Goal: Information Seeking & Learning: Understand process/instructions

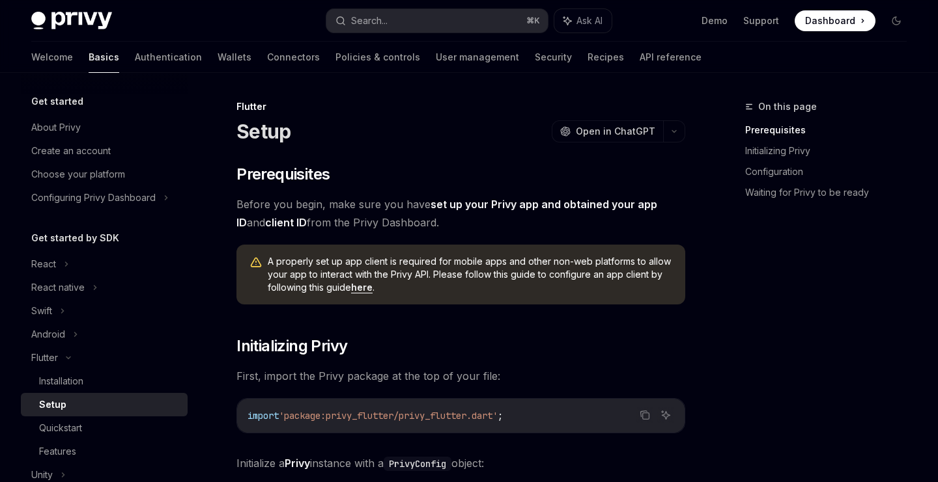
scroll to position [89, 0]
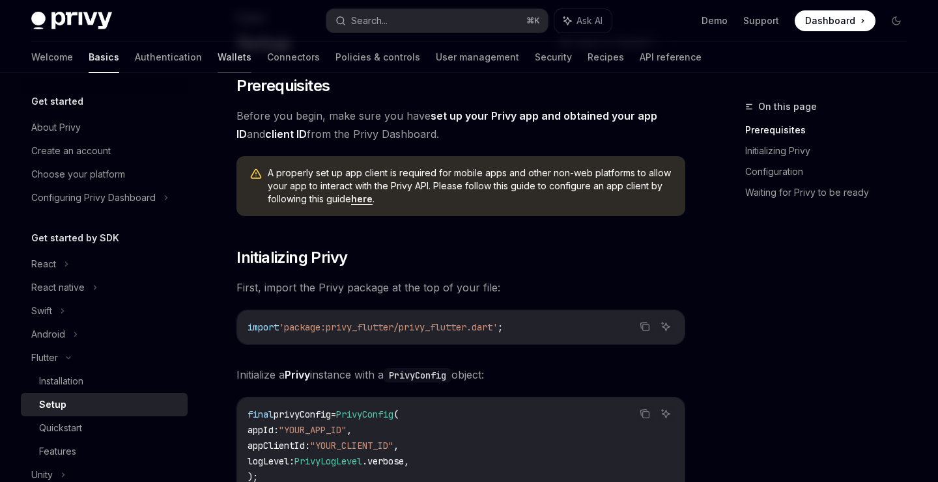
click at [217, 62] on link "Wallets" at bounding box center [234, 57] width 34 height 31
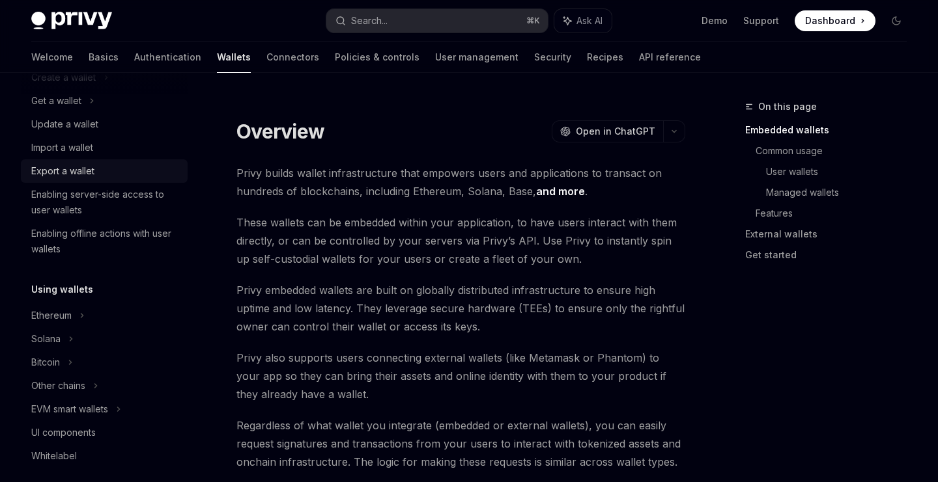
scroll to position [139, 0]
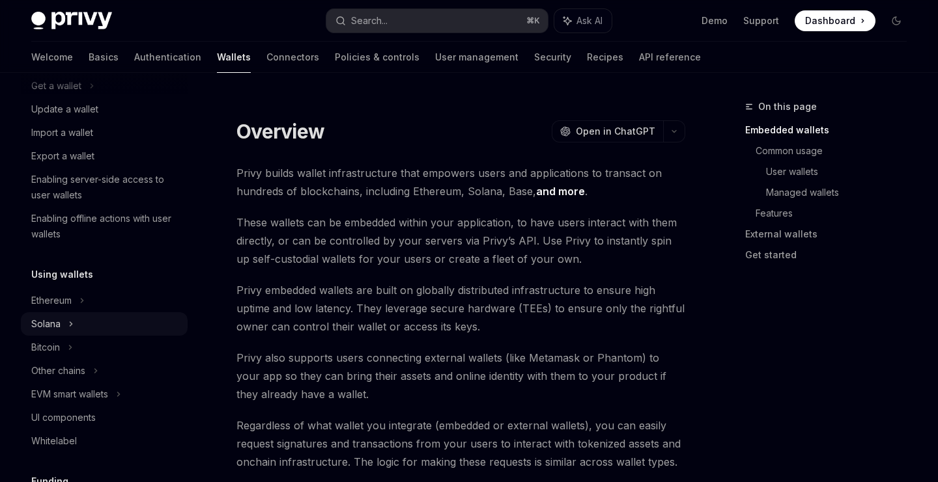
click at [63, 98] on div "Solana" at bounding box center [104, 85] width 167 height 23
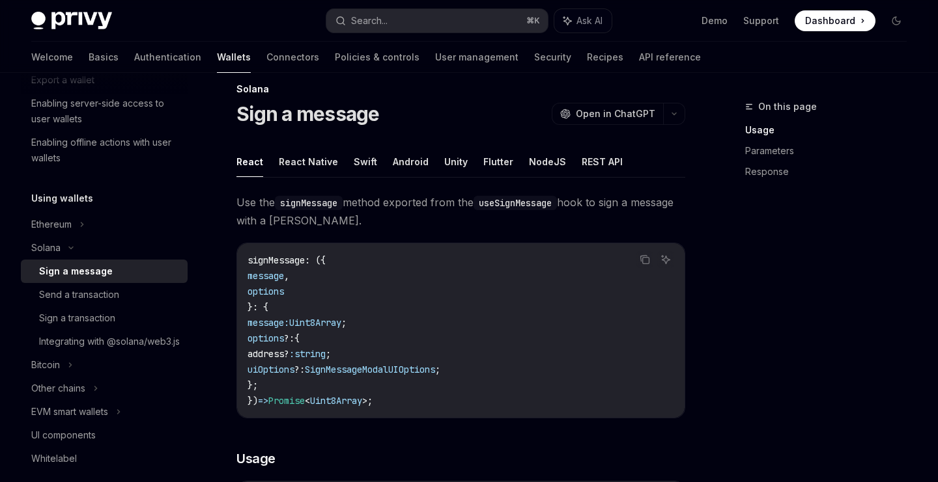
scroll to position [19, 0]
click at [486, 158] on button "Flutter" at bounding box center [498, 160] width 30 height 31
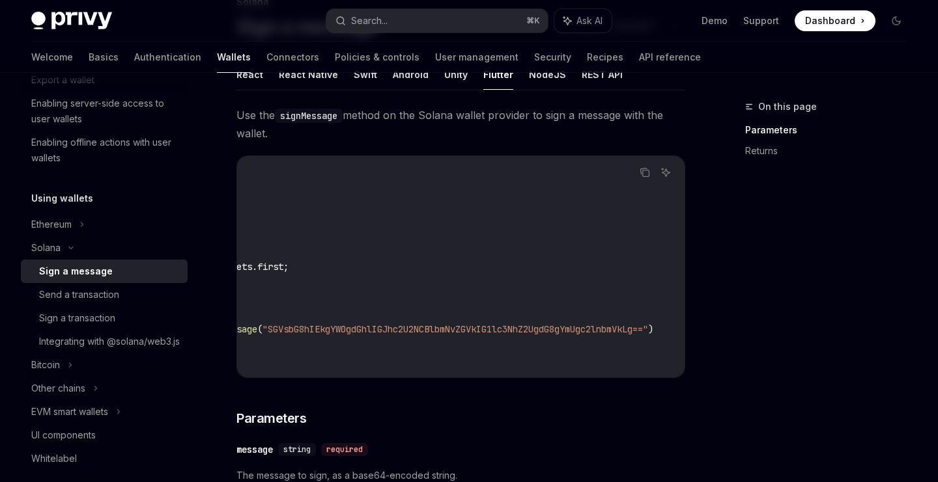
scroll to position [0, 257]
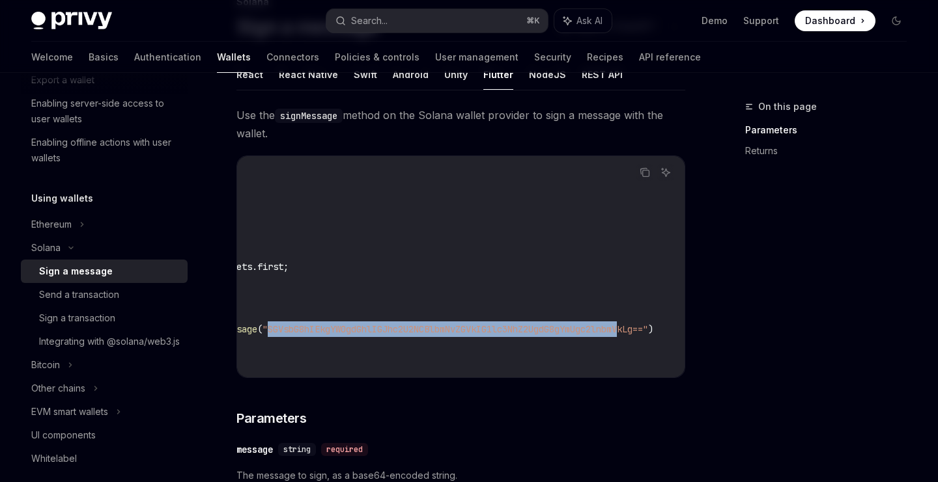
drag, startPoint x: 287, startPoint y: 327, endPoint x: 653, endPoint y: 331, distance: 365.9
click at [648, 331] on span ""SGVsbG8hIEkgYW0gdGhlIGJhc2U2NCBlbmNvZGVkIG1lc3NhZ2UgdG8gYmUgc2lnbmVkLg=="" at bounding box center [454, 330] width 385 height 12
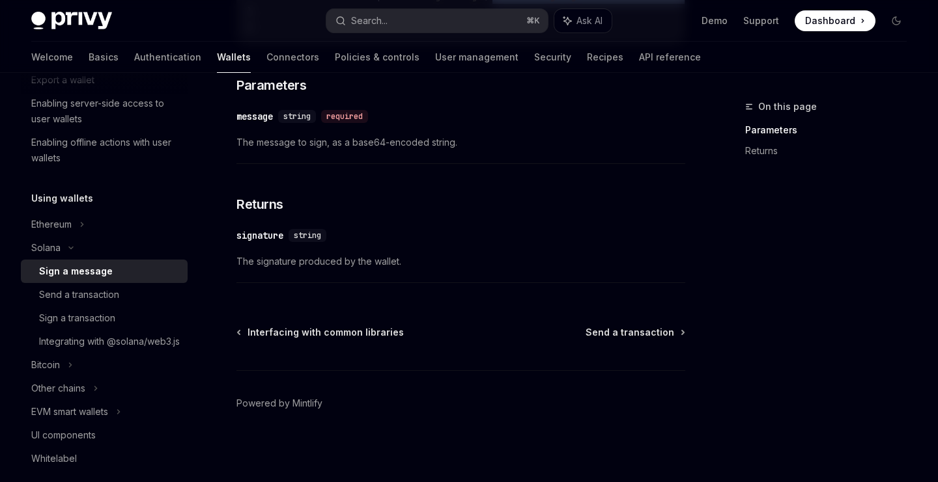
scroll to position [444, 0]
click at [122, 295] on div "Send a transaction" at bounding box center [109, 295] width 141 height 16
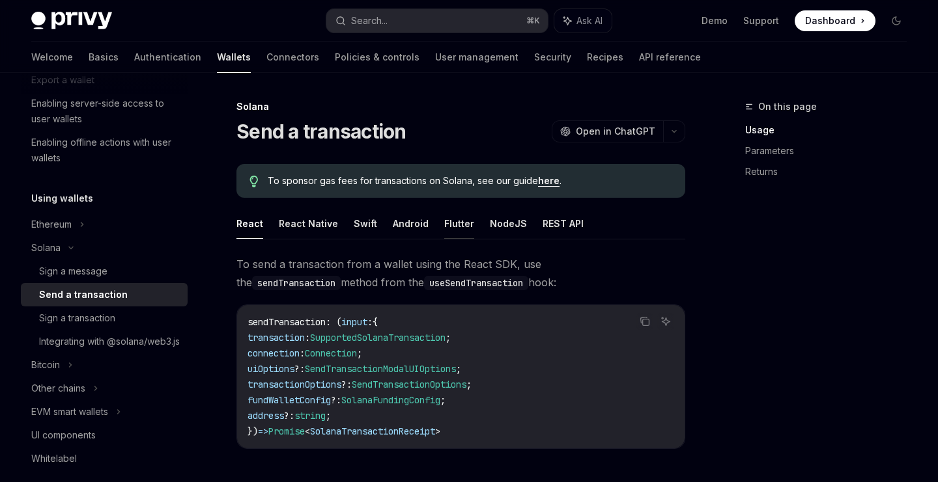
click at [444, 223] on button "Flutter" at bounding box center [459, 223] width 30 height 31
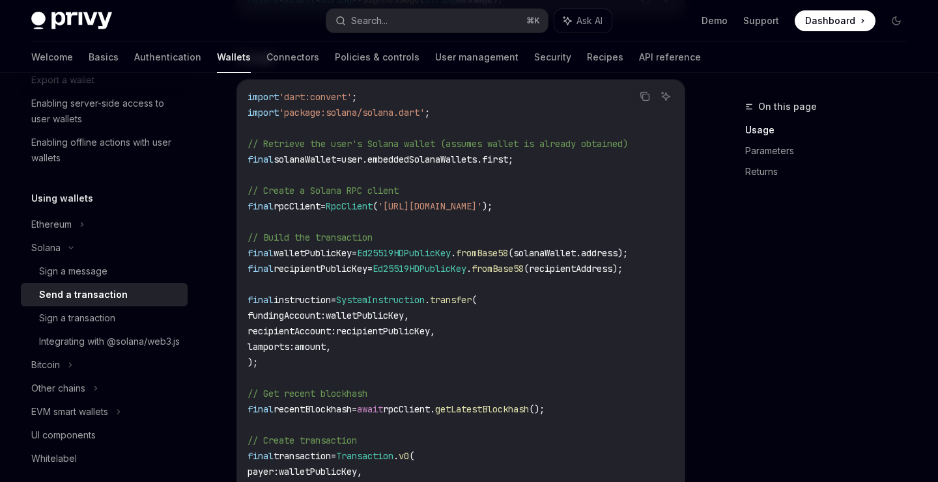
scroll to position [328, 0]
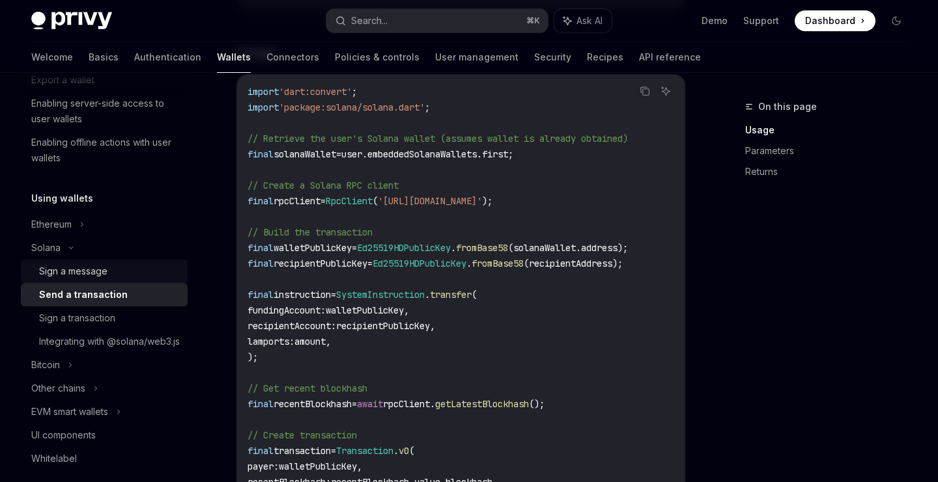
click at [122, 272] on div "Sign a message" at bounding box center [109, 272] width 141 height 16
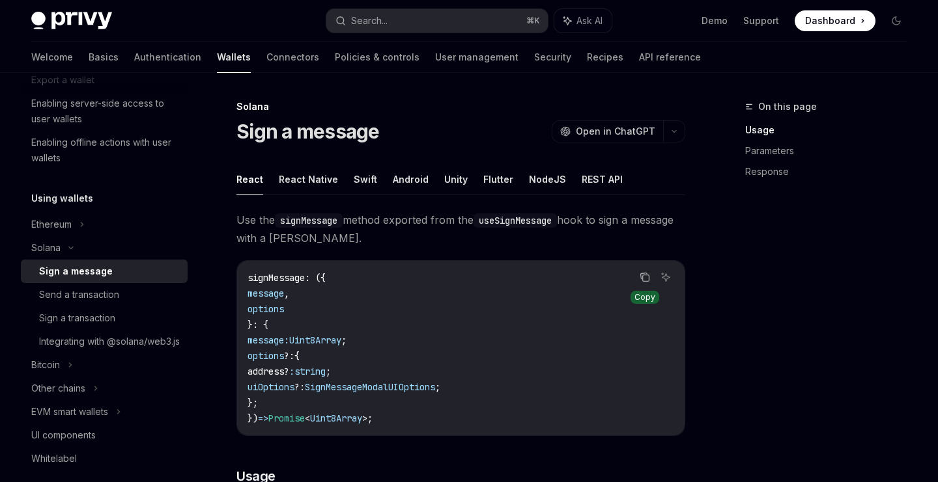
click at [644, 280] on icon "Copy the contents from the code block" at bounding box center [644, 277] width 10 height 10
click at [486, 184] on button "Flutter" at bounding box center [498, 179] width 30 height 31
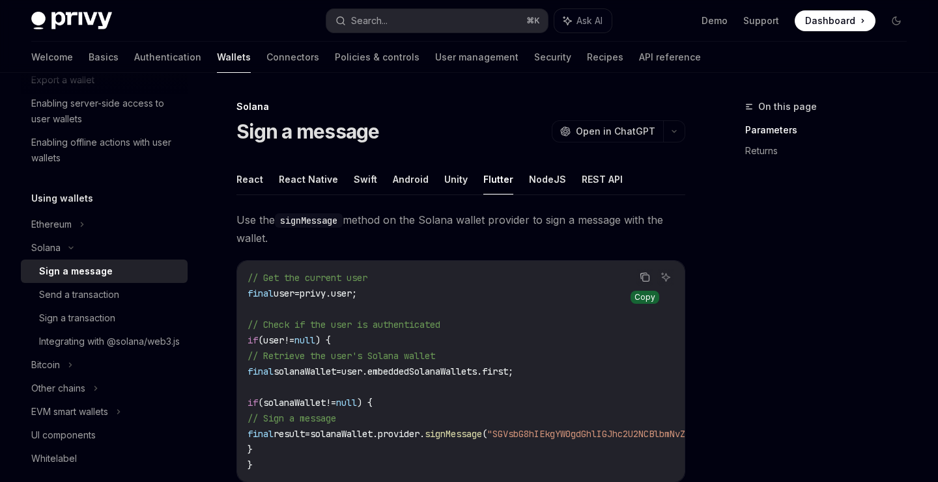
click at [643, 277] on icon "Copy the contents from the code block" at bounding box center [646, 278] width 7 height 7
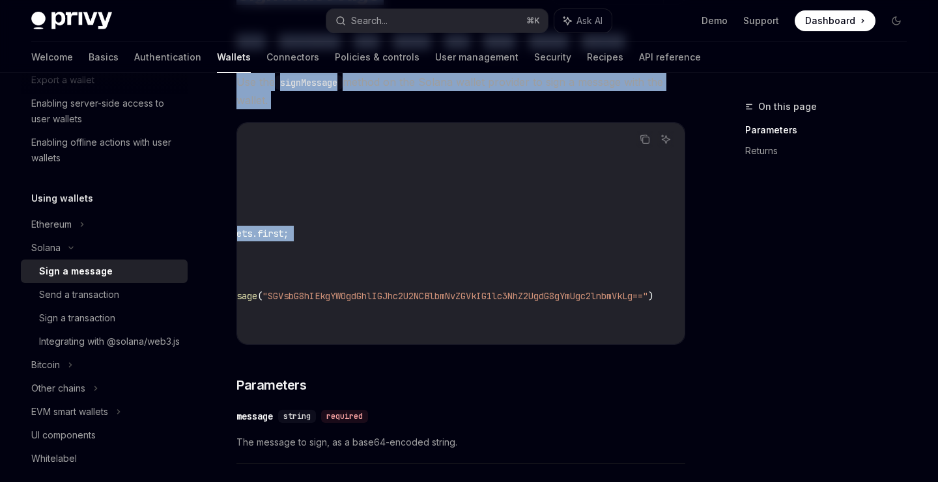
scroll to position [0, 294]
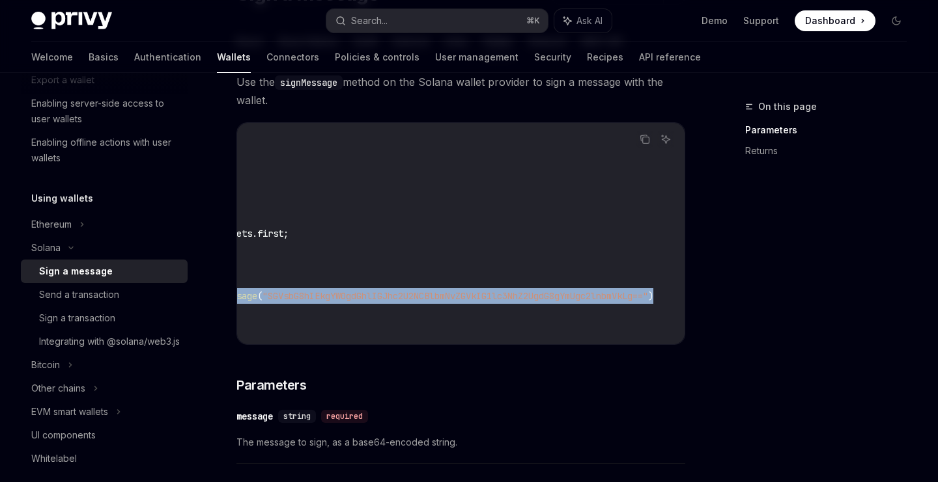
drag, startPoint x: 271, startPoint y: 295, endPoint x: 664, endPoint y: 295, distance: 393.3
click at [664, 295] on code "// Get the current user final user = privy.user; // Check if the user is authen…" at bounding box center [354, 233] width 662 height 203
copy span "final result = solanaWallet.provider. signMessage ( "SGVsbG8hIEkgYW0gdGhlIGJhc2…"
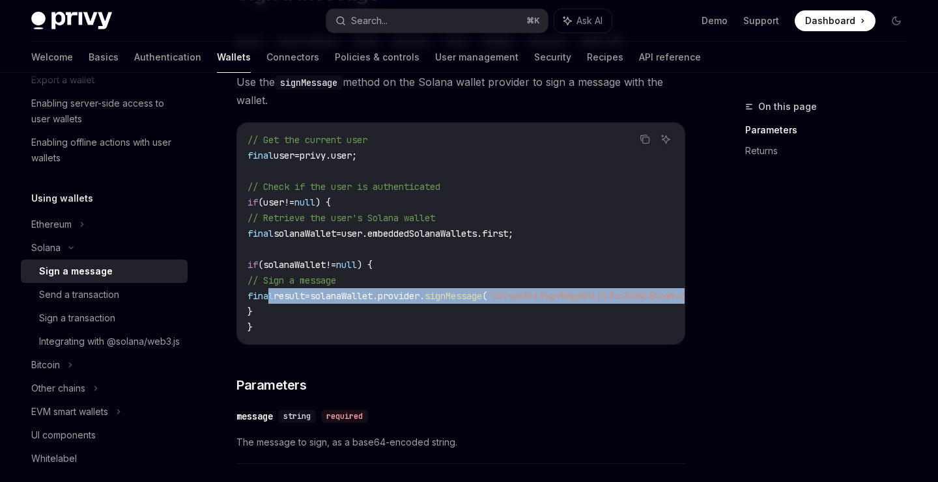
scroll to position [0, 0]
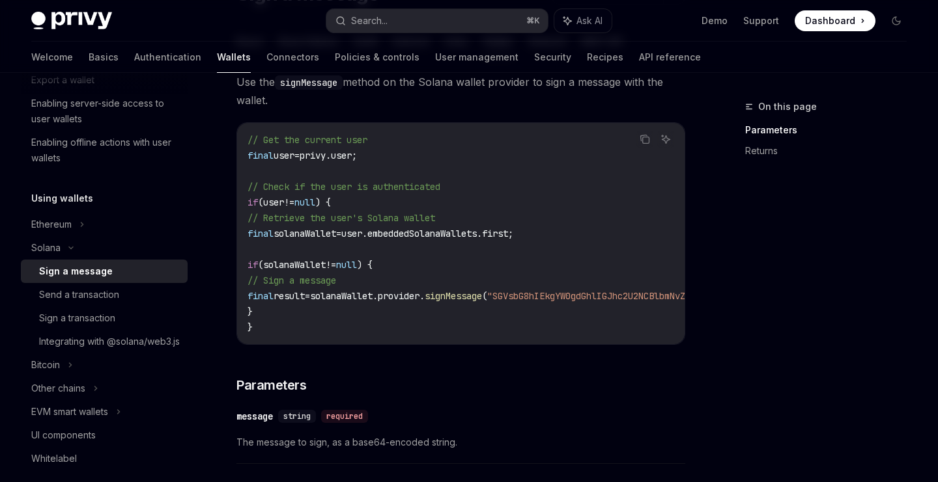
click at [329, 234] on span "solanaWallet" at bounding box center [304, 234] width 63 height 12
drag, startPoint x: 364, startPoint y: 232, endPoint x: 569, endPoint y: 232, distance: 205.1
click at [569, 232] on code "// Get the current user final user = privy.user; // Check if the user is authen…" at bounding box center [578, 233] width 662 height 203
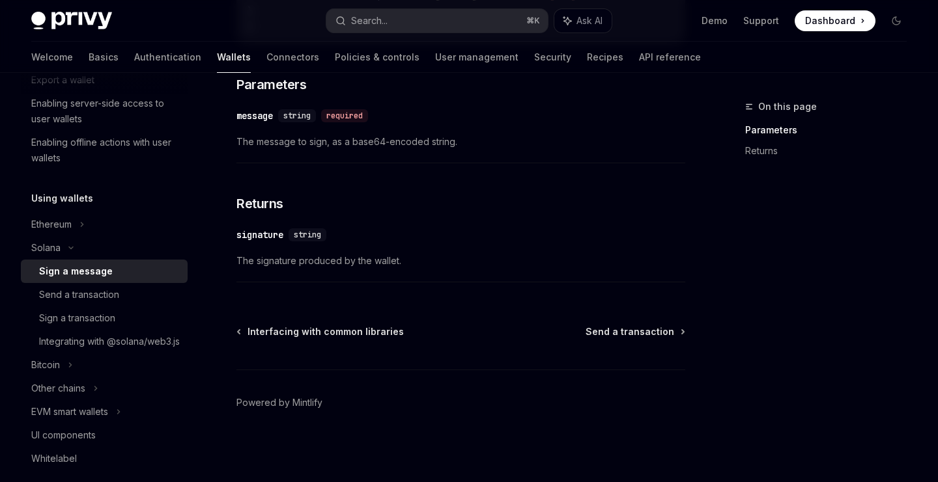
scroll to position [438, 0]
click at [660, 339] on span "Send a transaction" at bounding box center [629, 332] width 89 height 13
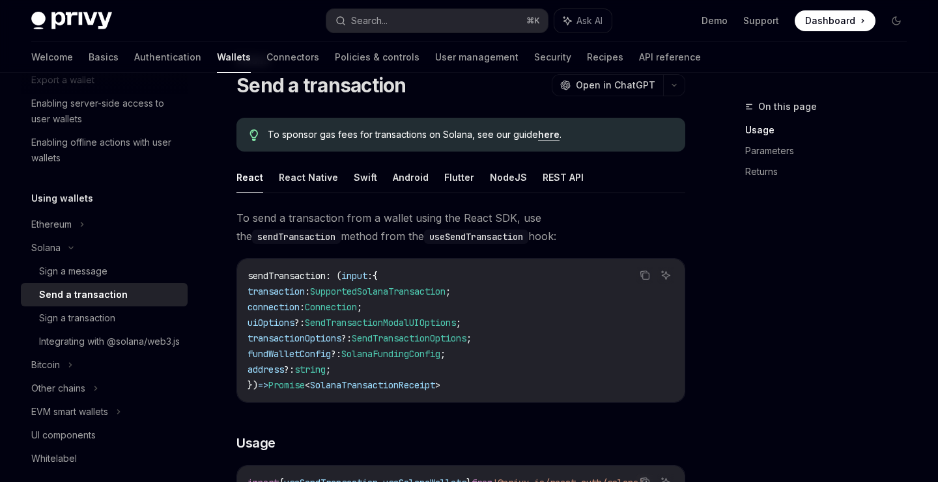
scroll to position [26, 0]
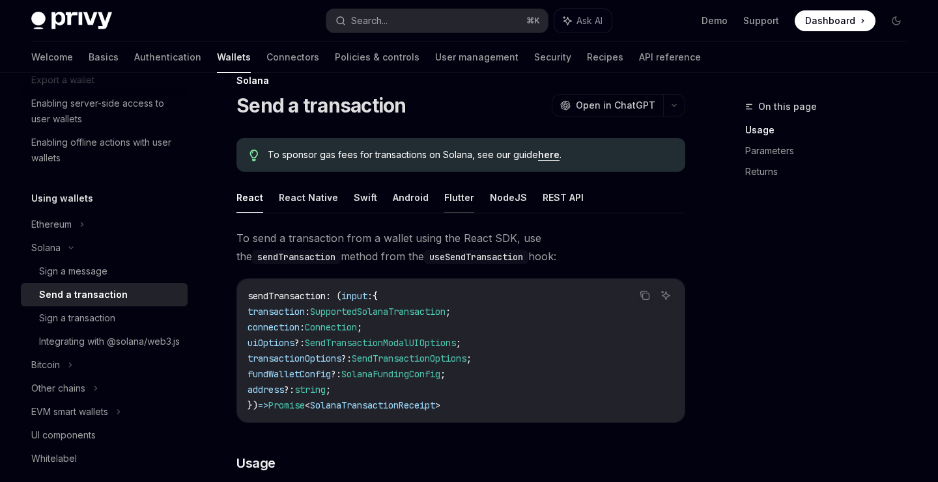
click at [452, 198] on button "Flutter" at bounding box center [459, 197] width 30 height 31
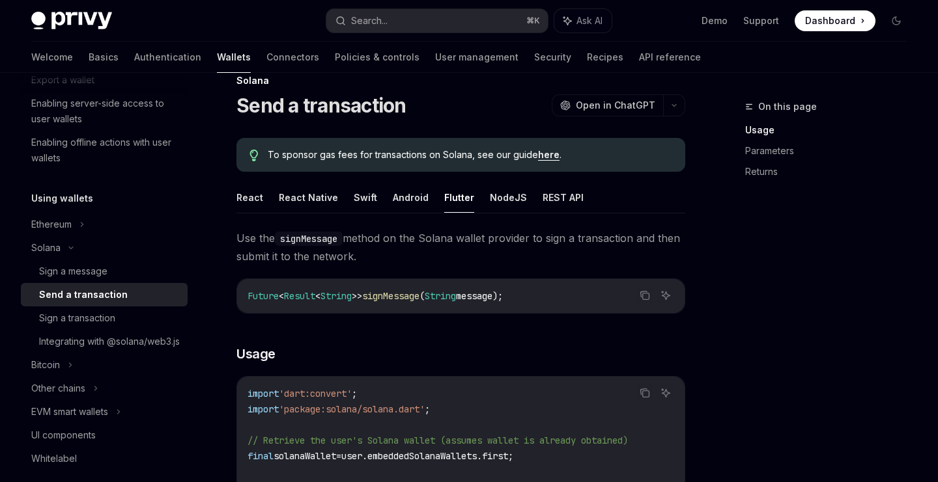
type textarea "*"
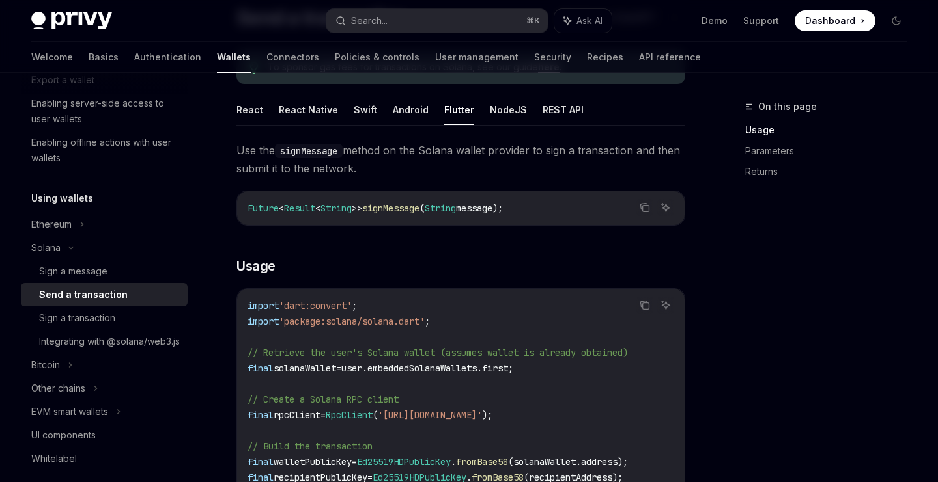
scroll to position [117, 0]
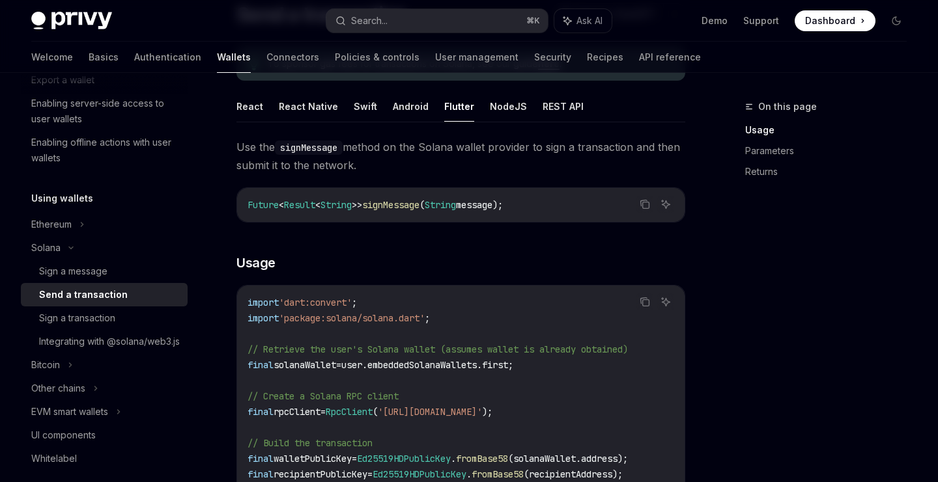
drag, startPoint x: 535, startPoint y: 207, endPoint x: 245, endPoint y: 205, distance: 289.7
click at [245, 205] on div "Future < Result < String >> signMessage ( String message);" at bounding box center [460, 205] width 447 height 34
copy span "Future < Result < String >> signMessage ( String message);"
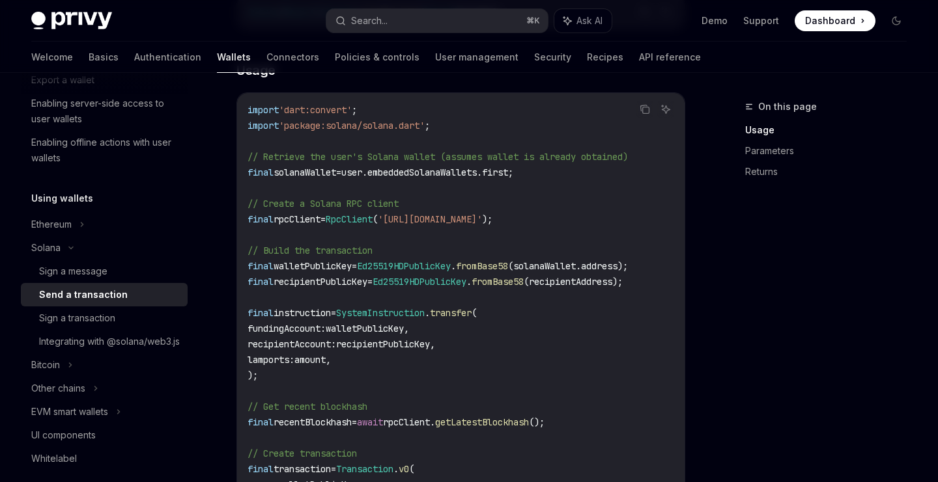
scroll to position [315, 0]
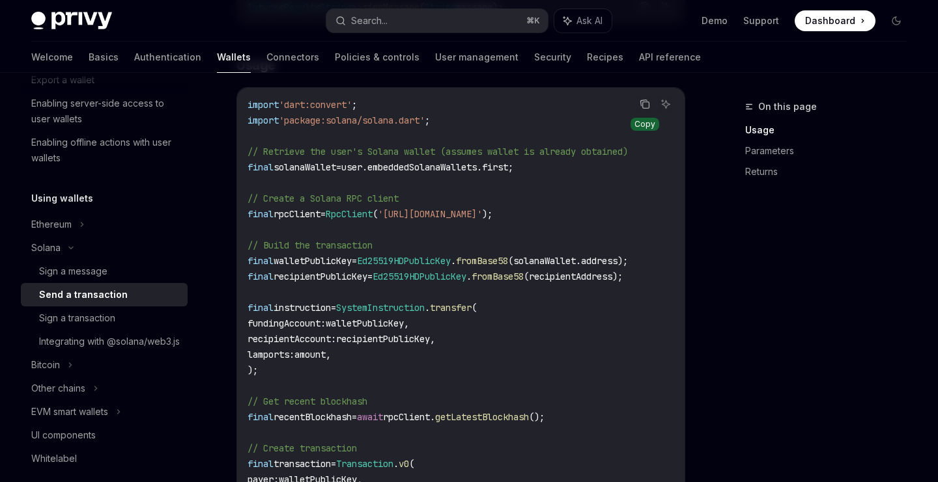
click at [643, 98] on button "Copy the contents from the code block" at bounding box center [644, 104] width 17 height 17
